Goal: Task Accomplishment & Management: Manage account settings

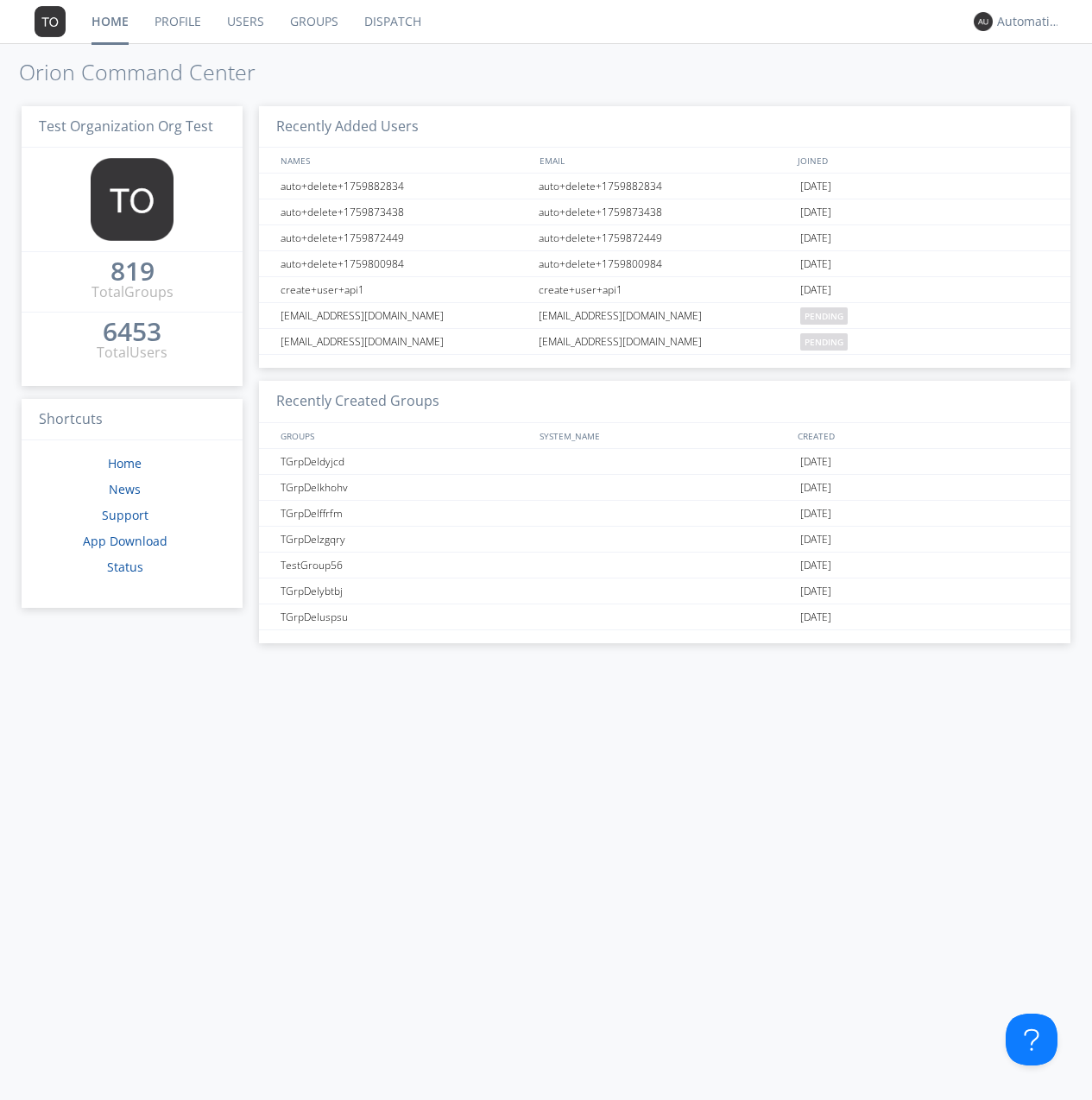
click at [312, 22] on link "Groups" at bounding box center [314, 21] width 74 height 43
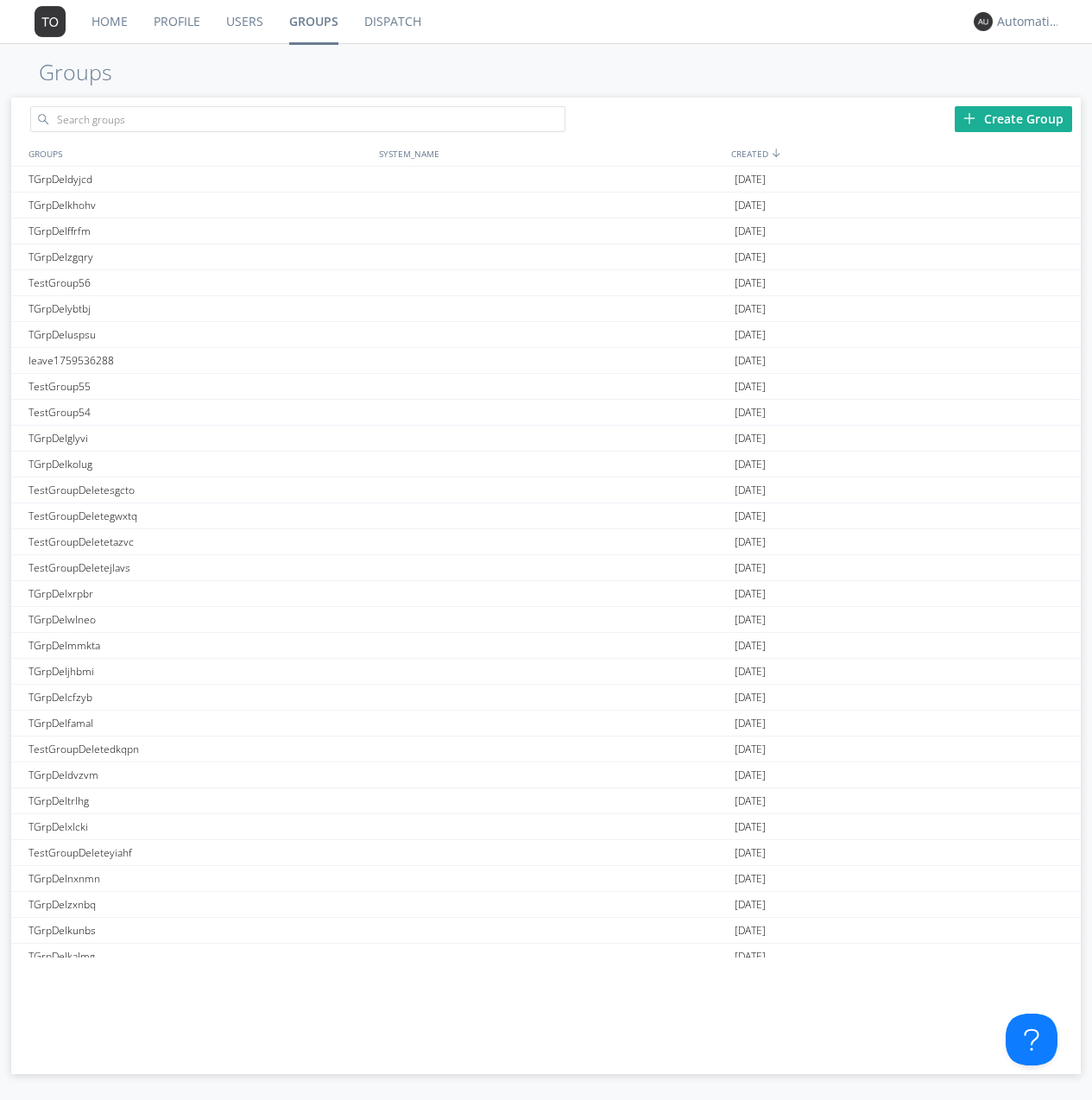
click at [1014, 119] on div "Create Group" at bounding box center [1014, 119] width 118 height 25
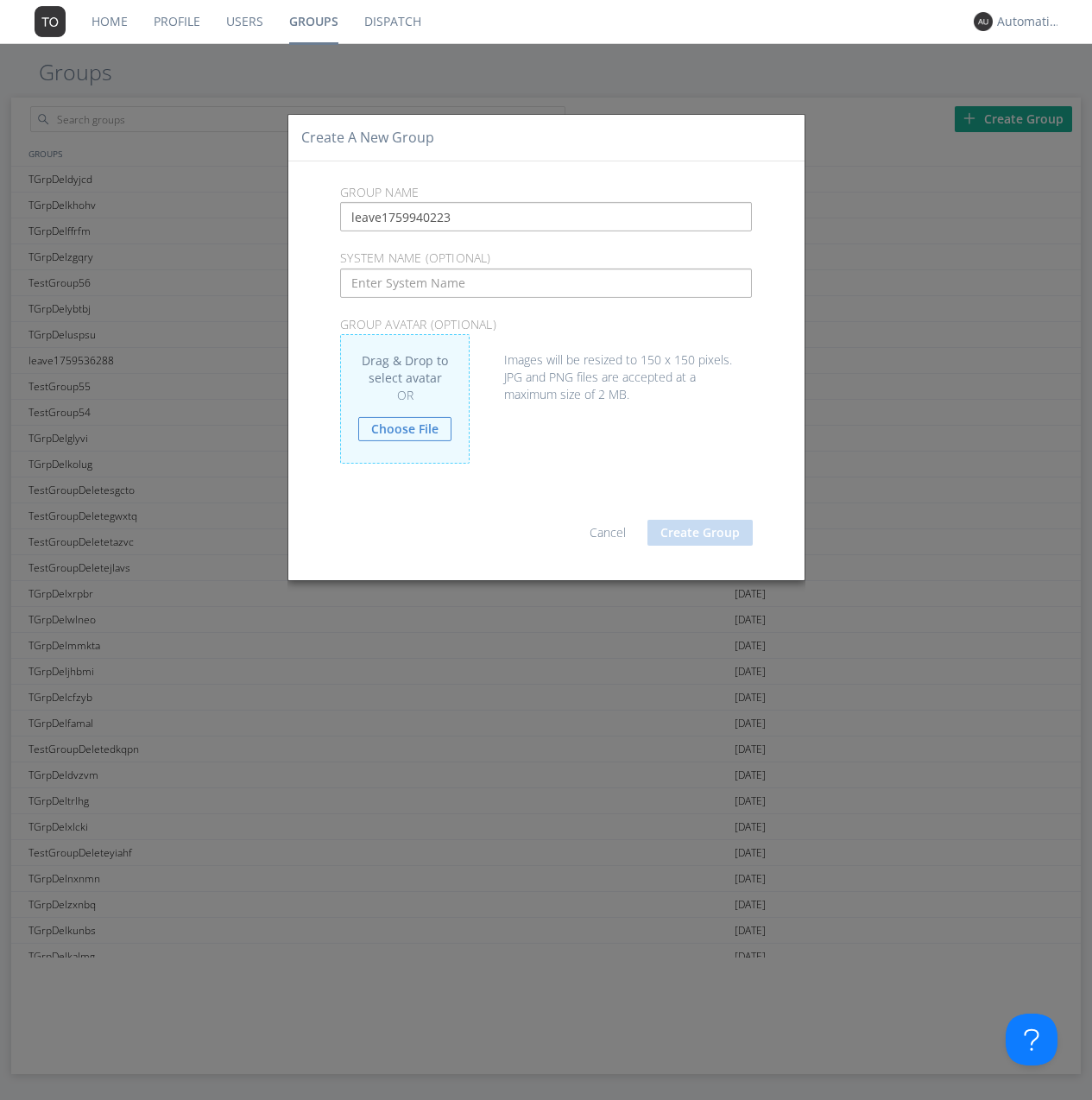
type input "leave1759940223"
click at [700, 532] on button "Create Group" at bounding box center [700, 532] width 106 height 25
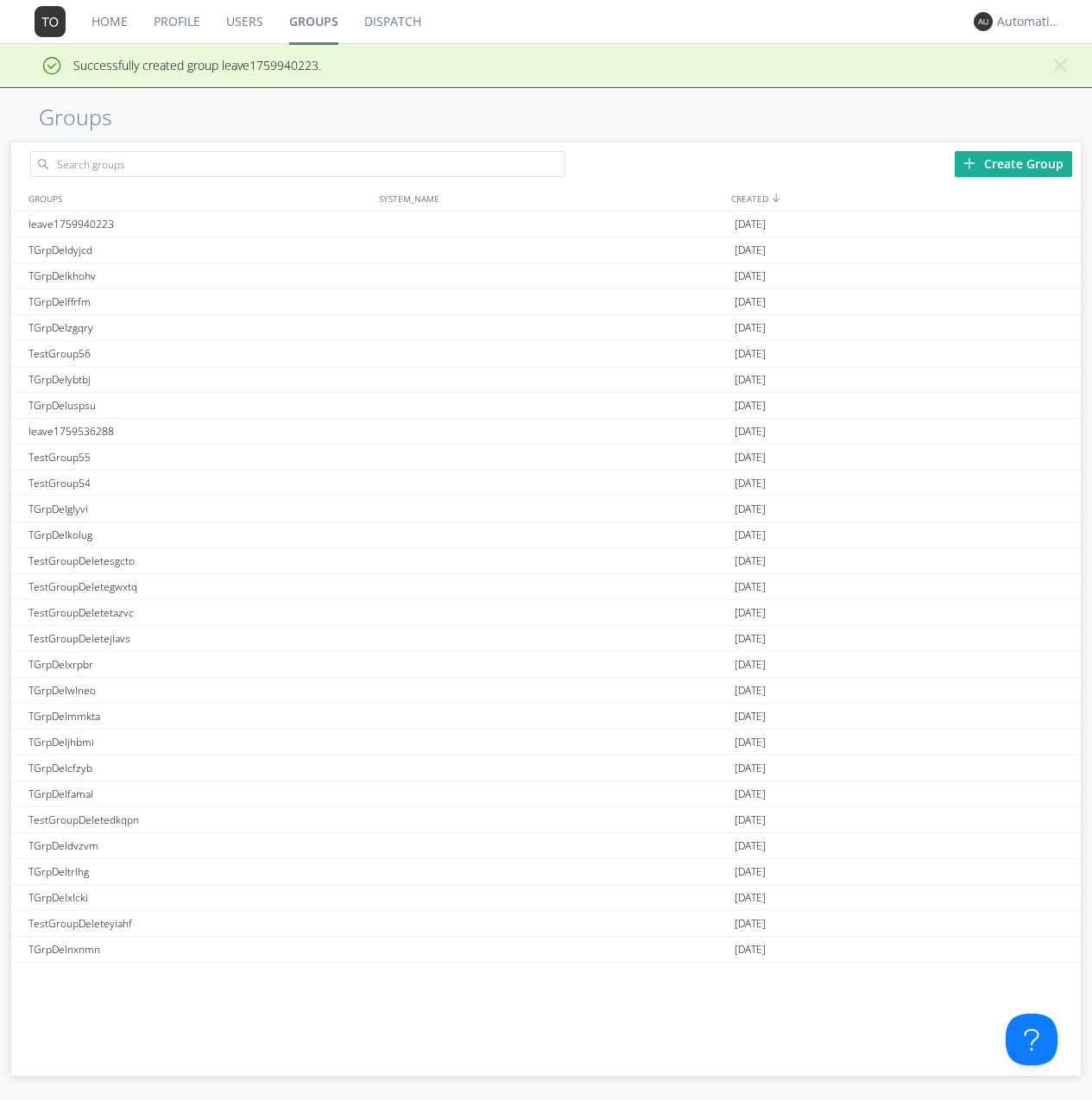
click at [312, 22] on link "Groups" at bounding box center [313, 21] width 75 height 43
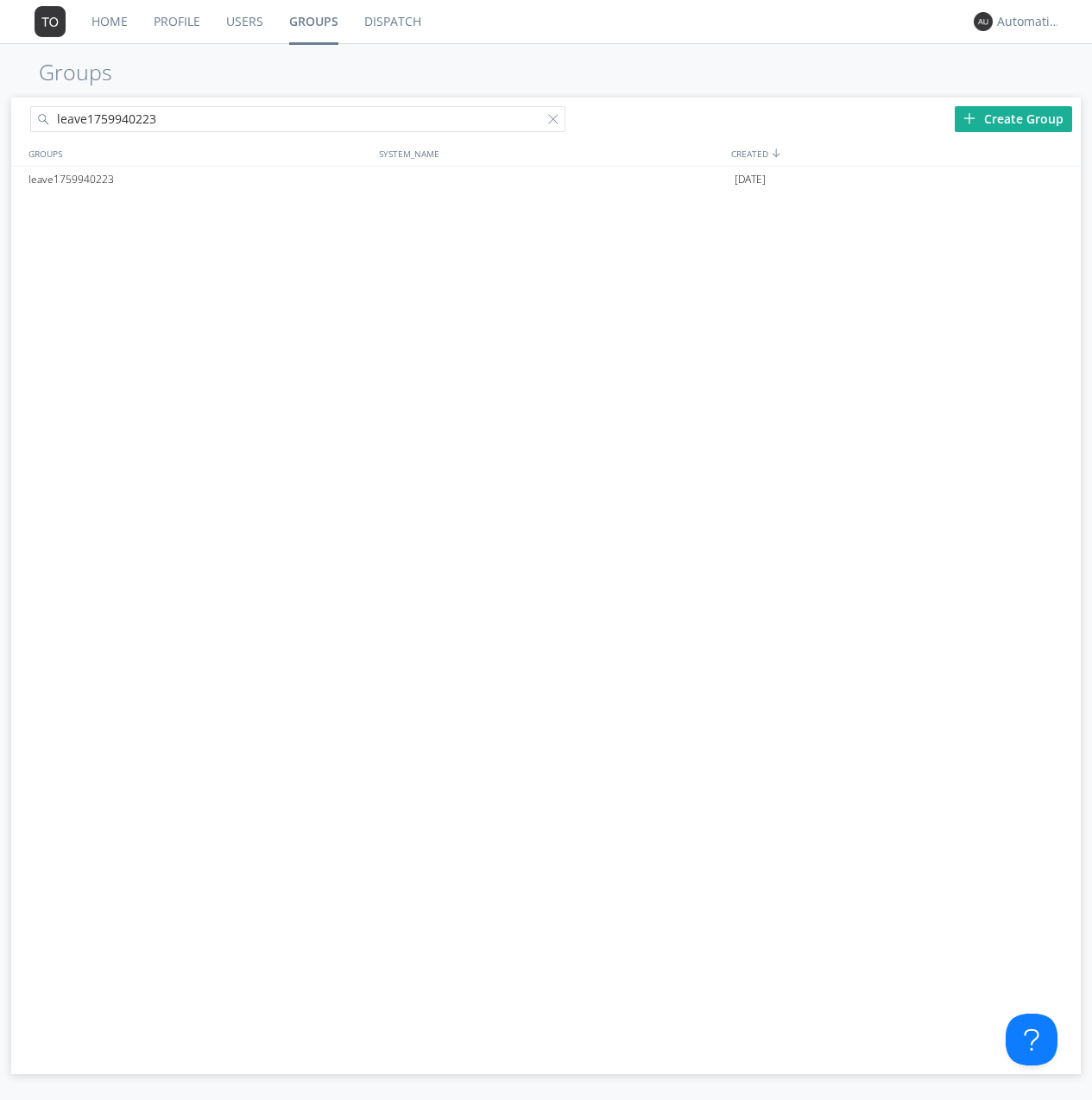
type input "leave1759940223"
click at [556, 121] on div at bounding box center [557, 123] width 18 height 18
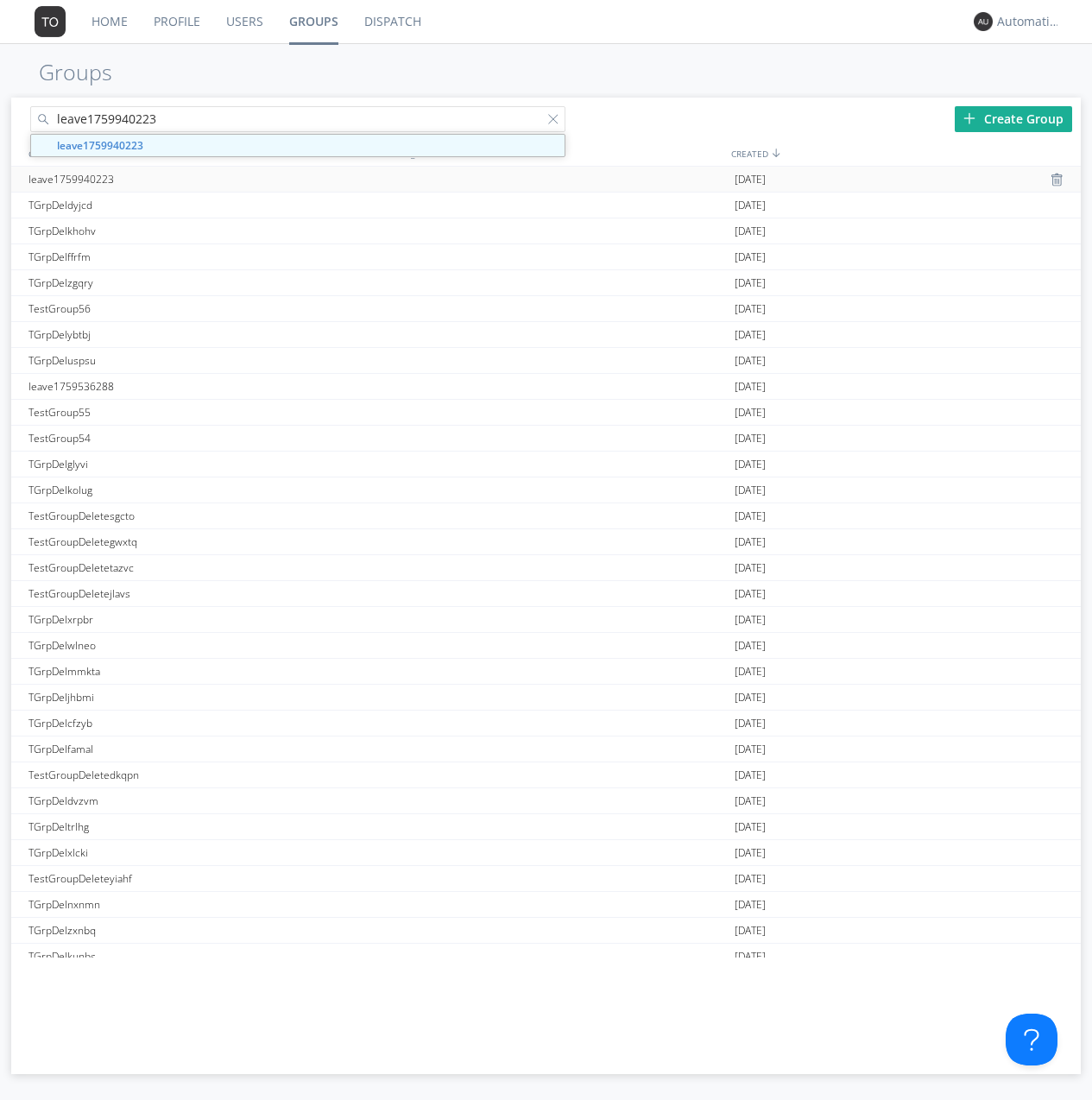
type input "leave1759940223"
click at [199, 178] on div "leave1759940223" at bounding box center [199, 178] width 351 height 25
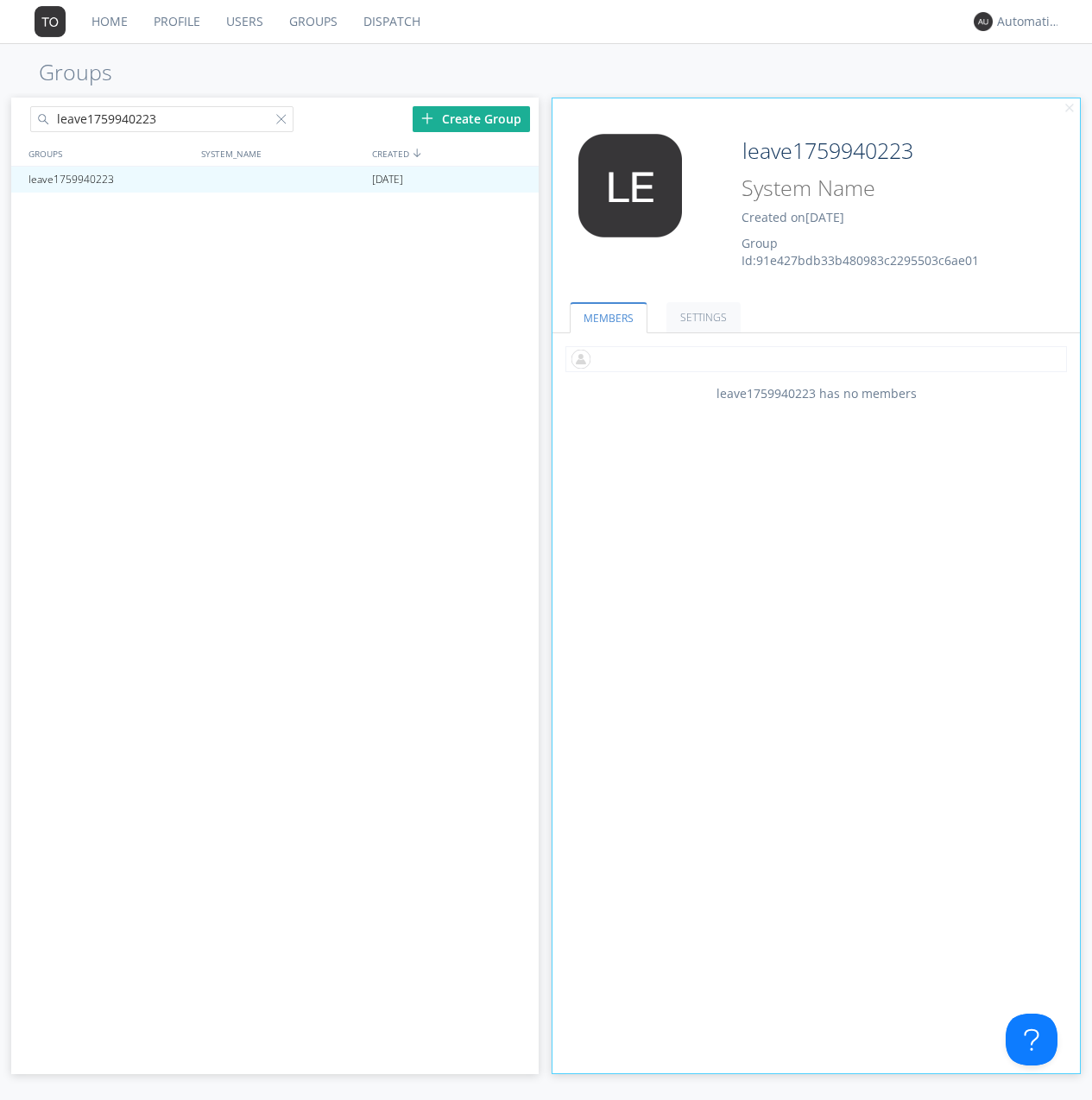
click at [816, 358] on input "text" at bounding box center [816, 359] width 501 height 25
type input "automation+0102"
click at [812, 358] on input "text" at bounding box center [816, 359] width 501 height 25
type input "automation+0103"
click at [812, 358] on input "text" at bounding box center [816, 359] width 501 height 25
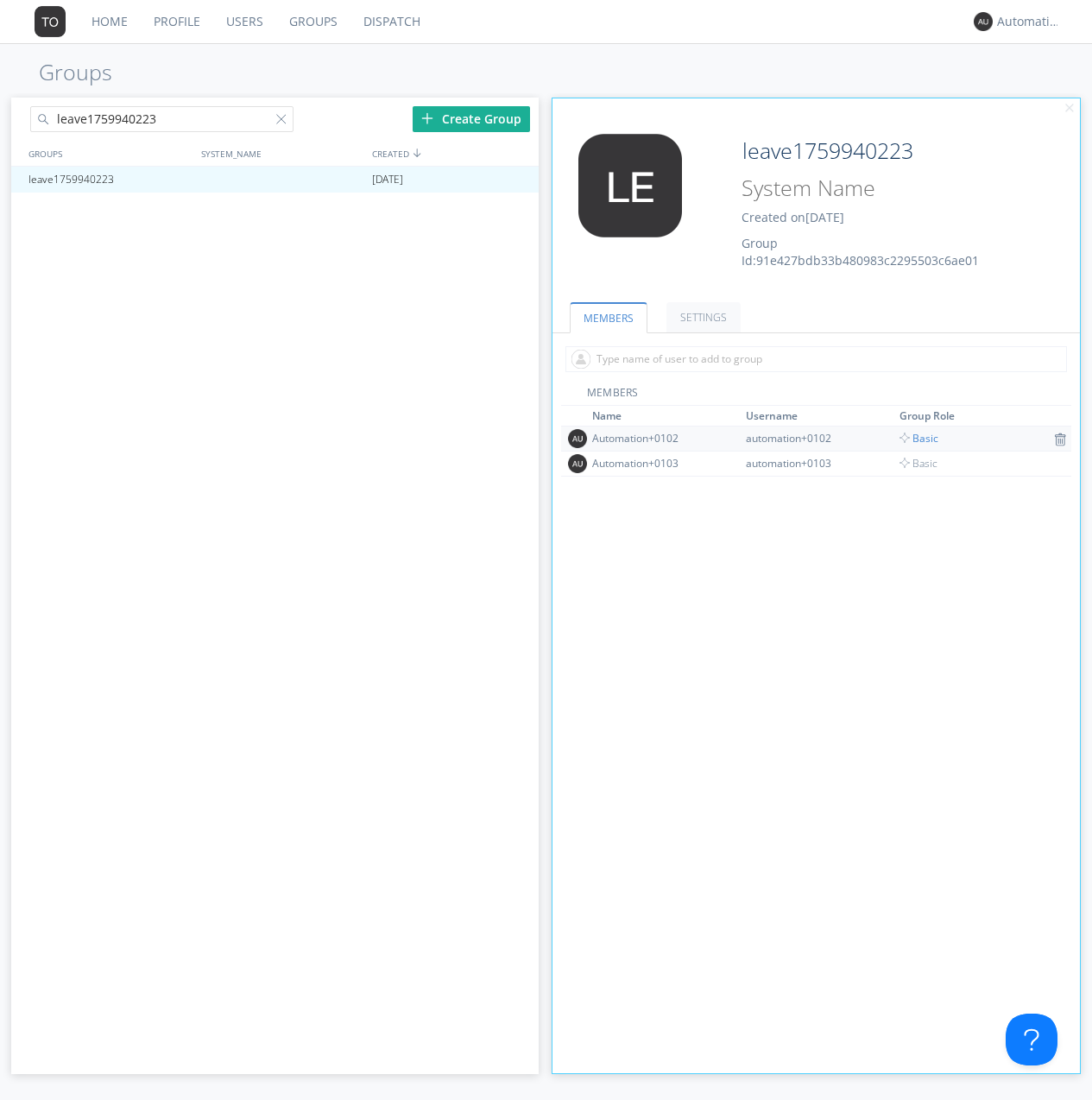
click at [914, 438] on span "Basic" at bounding box center [919, 438] width 39 height 15
click at [516, 179] on div at bounding box center [517, 179] width 18 height 14
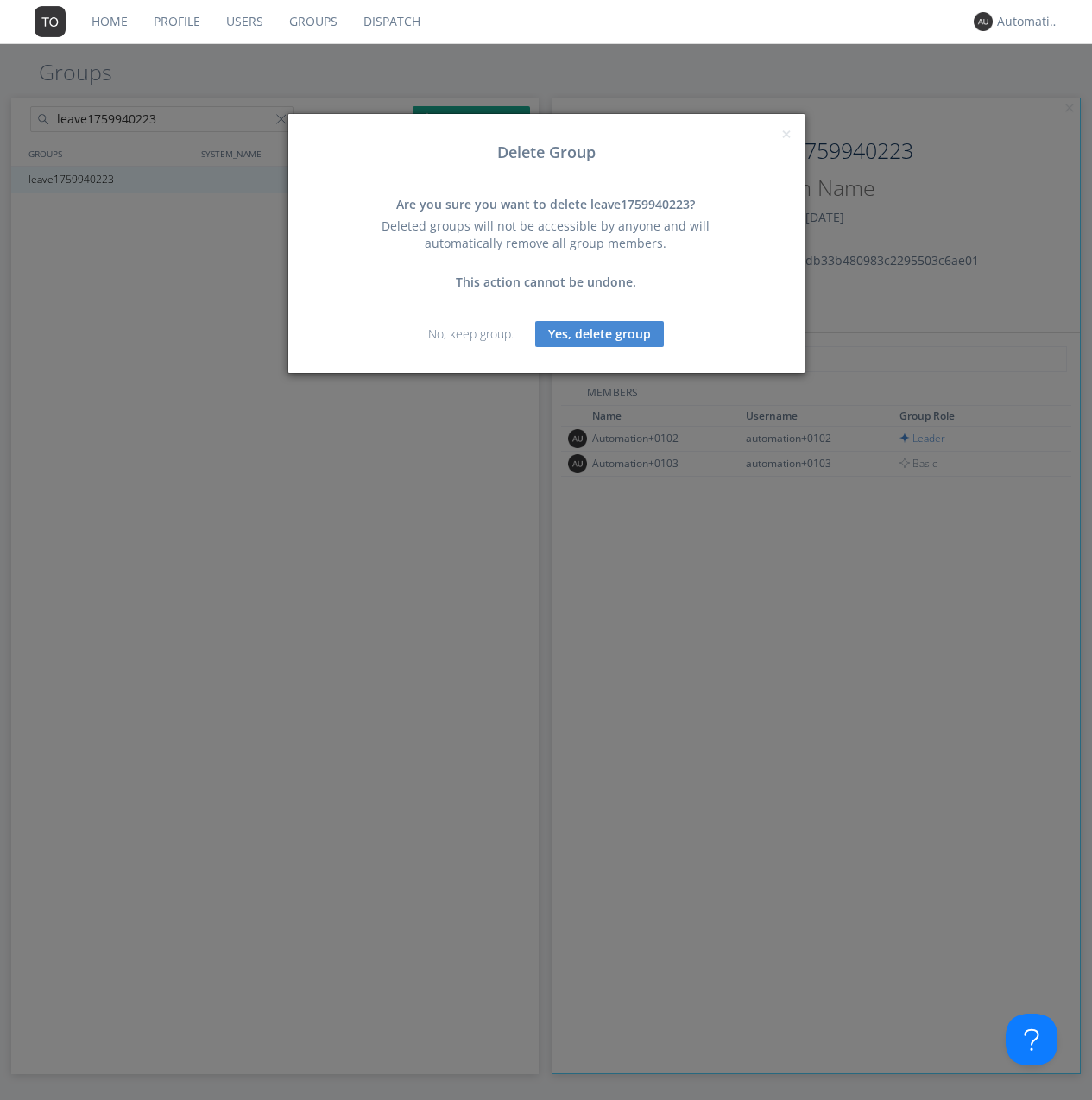
click at [599, 333] on button "Yes, delete group" at bounding box center [600, 333] width 128 height 25
